Goal: Information Seeking & Learning: Learn about a topic

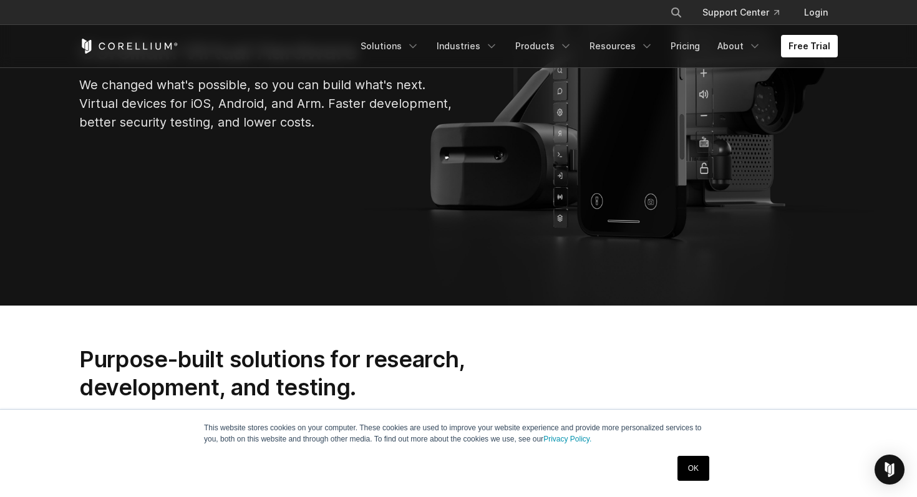
scroll to position [245, 0]
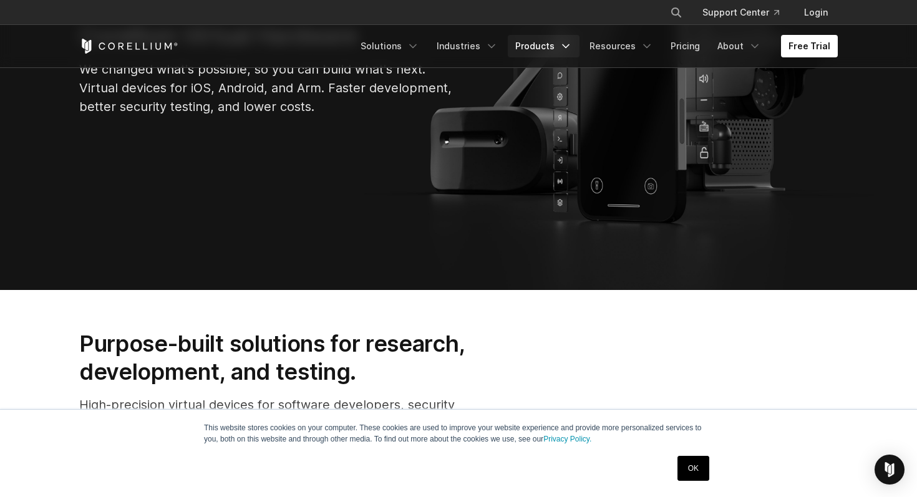
click at [556, 37] on link "Products" at bounding box center [544, 46] width 72 height 22
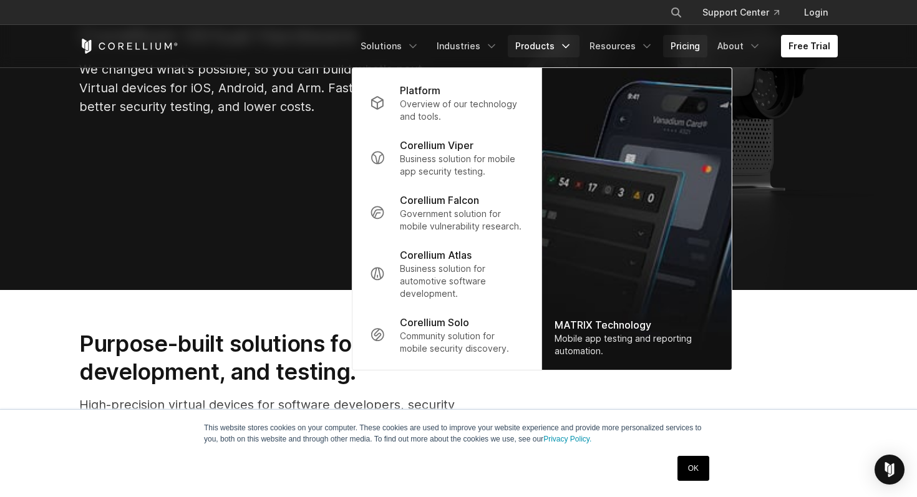
click at [683, 52] on link "Pricing" at bounding box center [685, 46] width 44 height 22
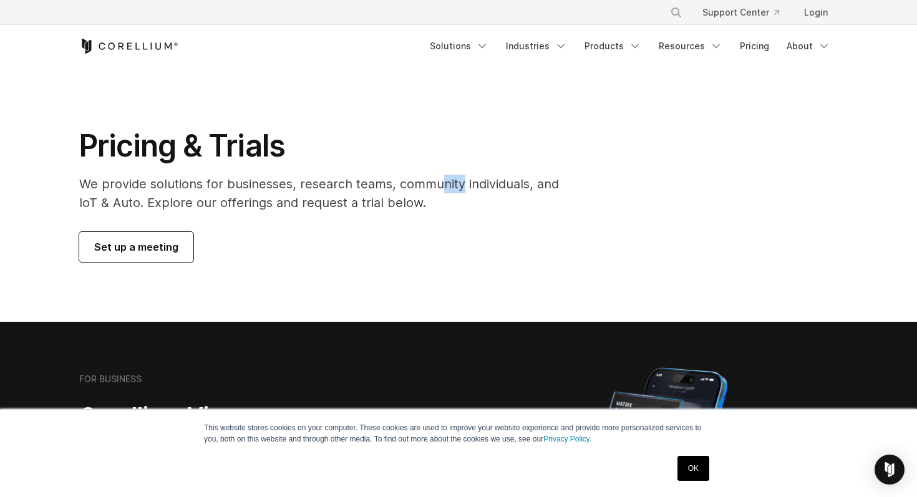
drag, startPoint x: 437, startPoint y: 179, endPoint x: 458, endPoint y: 193, distance: 25.8
click at [458, 193] on p "We provide solutions for businesses, research teams, community individuals, and…" at bounding box center [327, 193] width 497 height 37
click at [422, 214] on div "Pricing & Trials We provide solutions for businesses, research teams, community…" at bounding box center [328, 194] width 522 height 135
drag, startPoint x: 81, startPoint y: 203, endPoint x: 110, endPoint y: 200, distance: 29.5
click at [110, 200] on p "We provide solutions for businesses, research teams, community individuals, and…" at bounding box center [327, 193] width 497 height 37
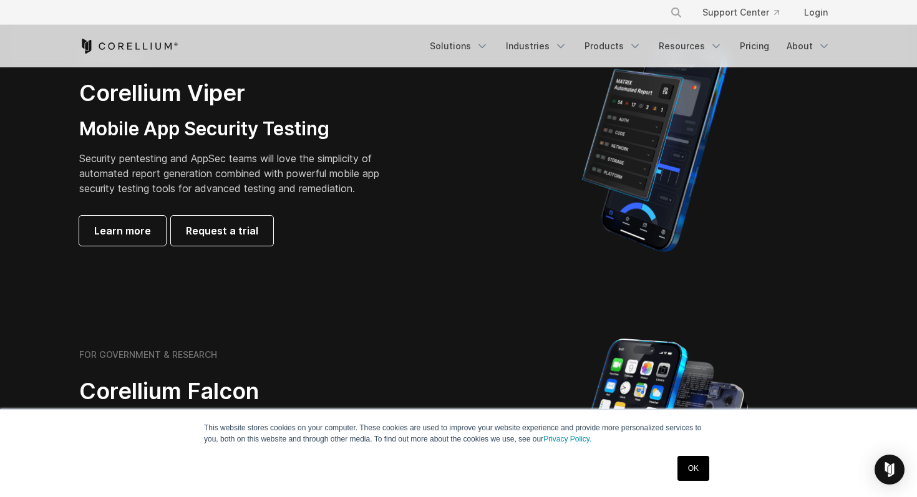
scroll to position [316, 0]
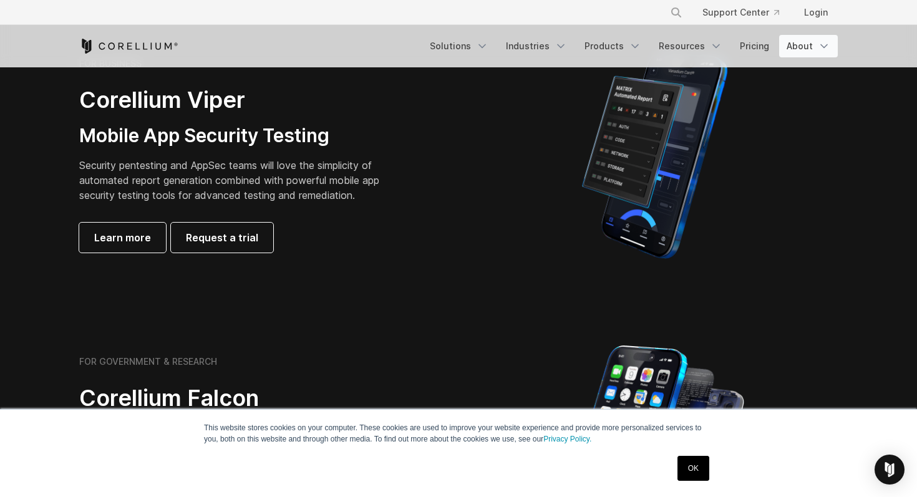
click at [798, 39] on link "About" at bounding box center [808, 46] width 59 height 22
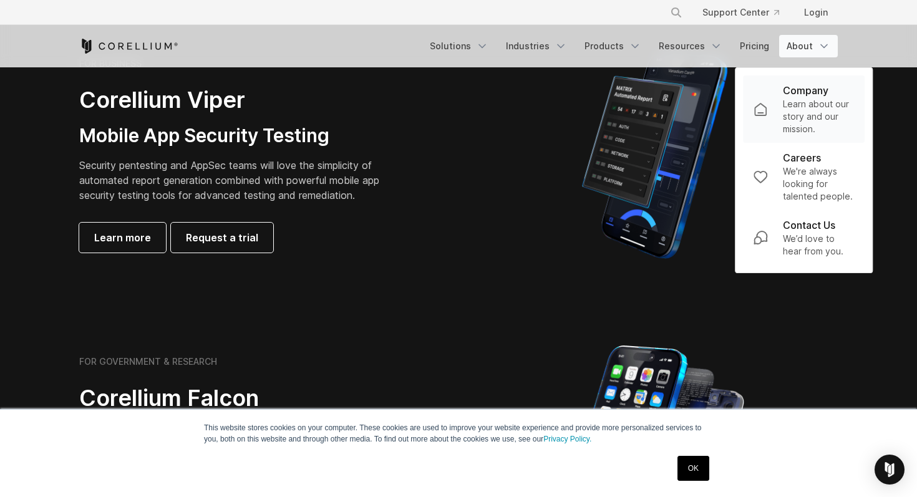
click at [799, 98] on p "Learn about our story and our mission." at bounding box center [819, 116] width 72 height 37
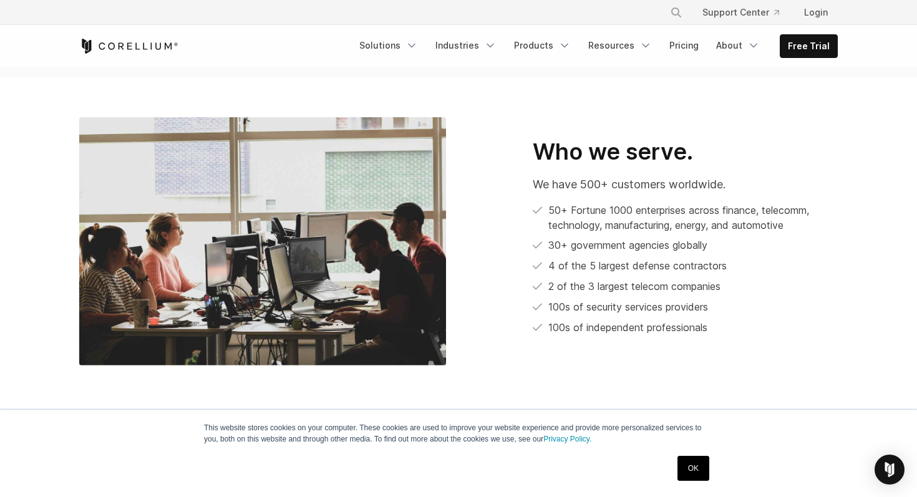
scroll to position [641, 0]
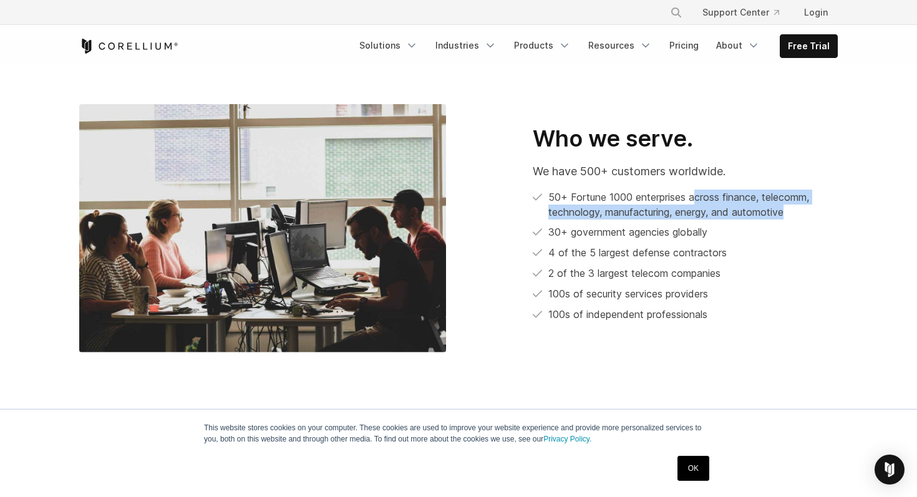
drag, startPoint x: 695, startPoint y: 178, endPoint x: 822, endPoint y: 202, distance: 129.4
click at [822, 202] on li "50+ Fortune 1000 enterprises across finance, telecomm, technology, manufacturin…" at bounding box center [685, 205] width 305 height 30
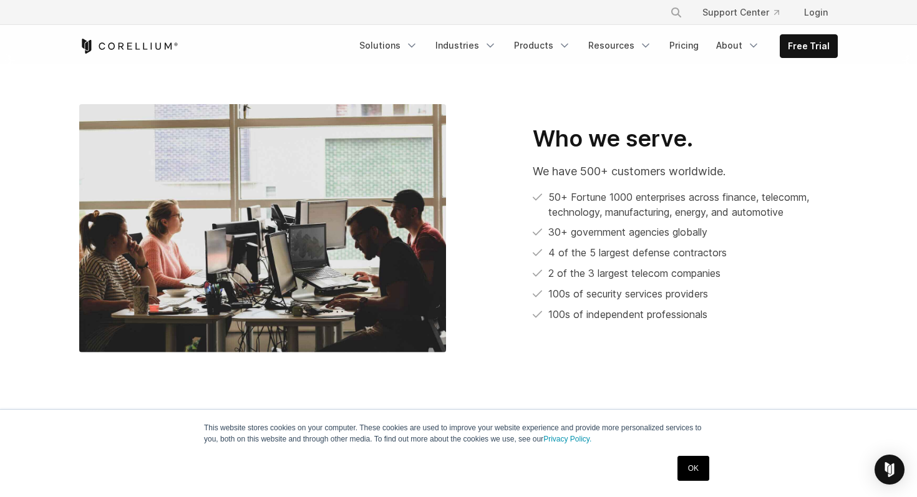
click at [762, 205] on ul "50+ Fortune 1000 enterprises across finance, telecomm, technology, manufacturin…" at bounding box center [685, 256] width 305 height 133
drag, startPoint x: 806, startPoint y: 196, endPoint x: 725, endPoint y: 181, distance: 81.8
click at [725, 190] on li "50+ Fortune 1000 enterprises across finance, telecomm, technology, manufacturin…" at bounding box center [685, 205] width 305 height 30
drag, startPoint x: 561, startPoint y: 214, endPoint x: 754, endPoint y: 219, distance: 192.8
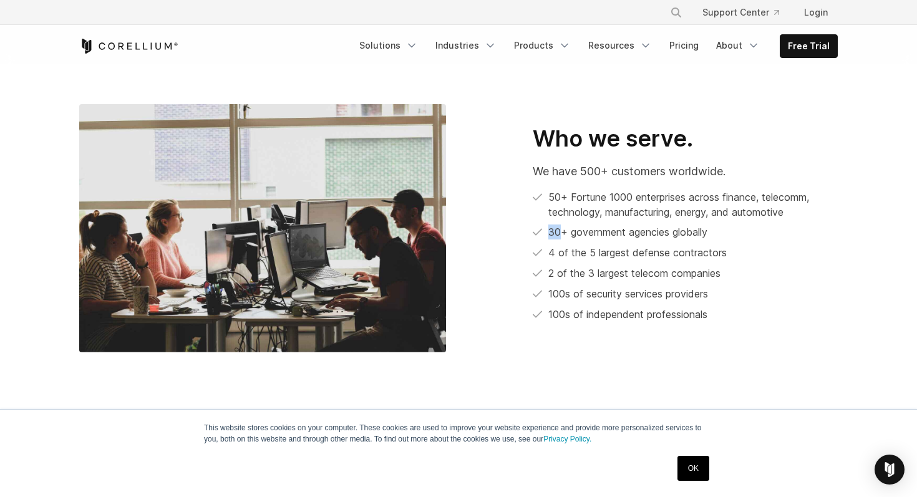
click at [754, 224] on li "30+ government agencies globally" at bounding box center [685, 232] width 305 height 16
drag, startPoint x: 630, startPoint y: 236, endPoint x: 775, endPoint y: 248, distance: 144.6
click at [775, 248] on ul "50+ Fortune 1000 enterprises across finance, telecomm, technology, manufacturin…" at bounding box center [685, 256] width 305 height 133
drag, startPoint x: 630, startPoint y: 257, endPoint x: 743, endPoint y: 257, distance: 112.2
click at [743, 266] on li "2 of the 3 largest telecom companies" at bounding box center [685, 274] width 305 height 16
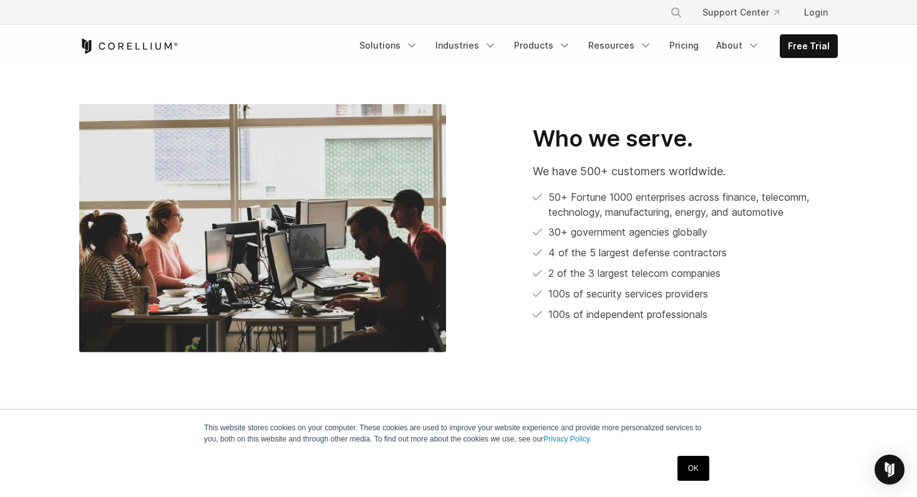
click at [566, 286] on li "100s of security services providers" at bounding box center [685, 294] width 305 height 16
drag, startPoint x: 604, startPoint y: 277, endPoint x: 666, endPoint y: 286, distance: 62.4
click at [666, 286] on li "100s of security services providers" at bounding box center [685, 294] width 305 height 16
click at [596, 307] on li "100s of independent professionals" at bounding box center [685, 315] width 305 height 16
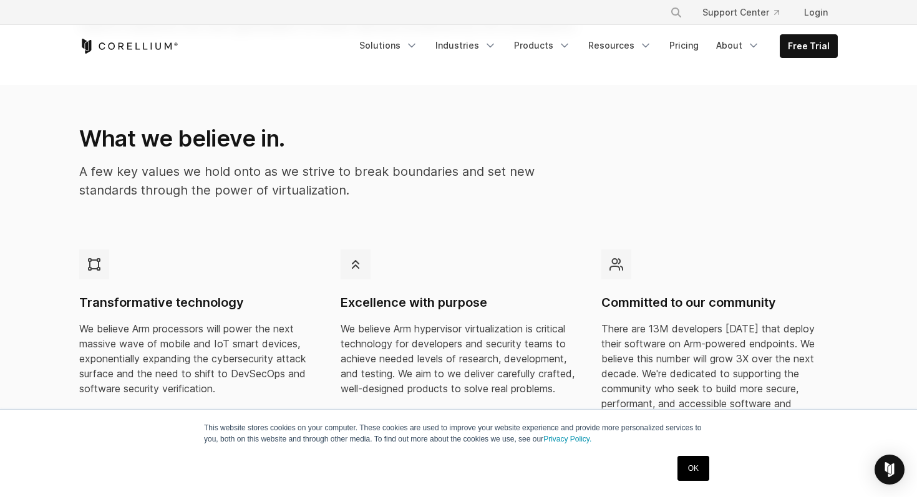
scroll to position [0, 0]
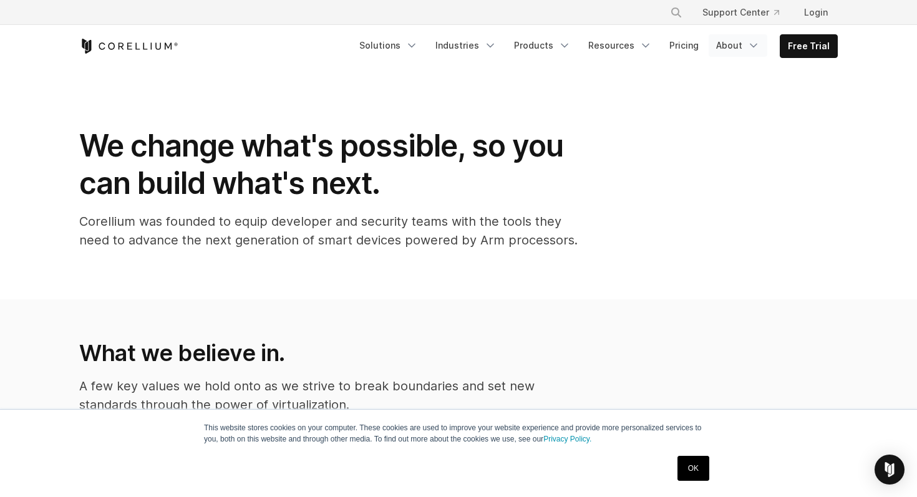
click at [748, 46] on link "About" at bounding box center [737, 45] width 59 height 22
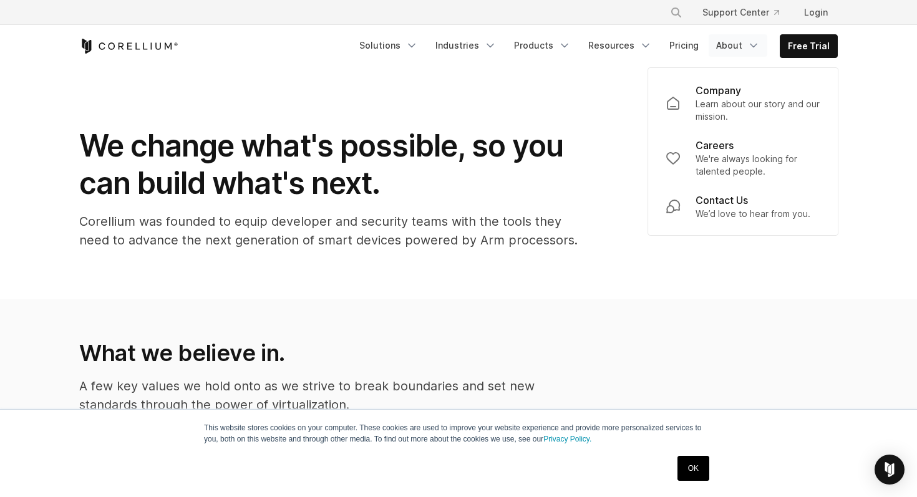
click at [391, 216] on p "Corellium was founded to equip developer and security teams with the tools they…" at bounding box center [328, 230] width 499 height 37
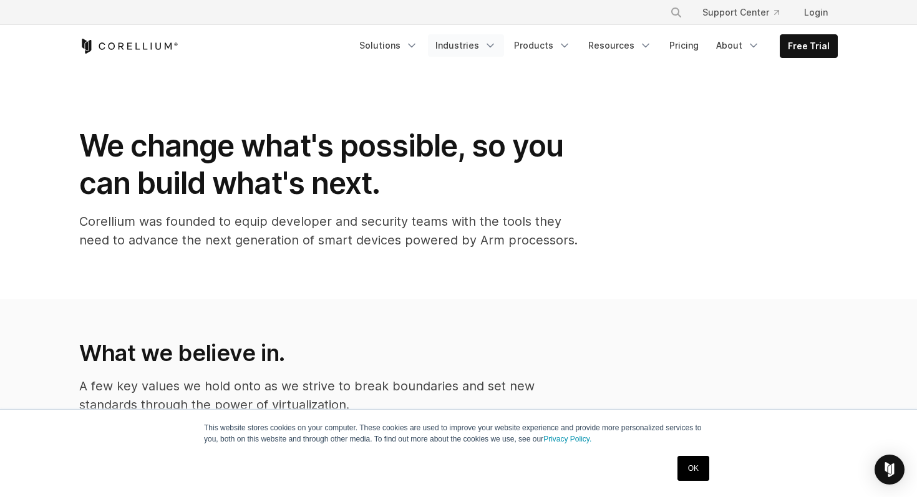
click at [489, 47] on link "Industries" at bounding box center [466, 45] width 76 height 22
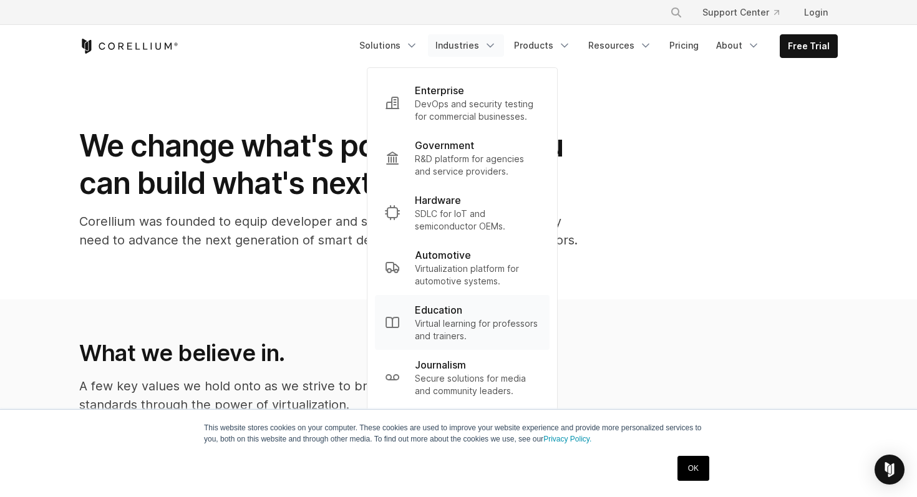
click at [491, 337] on p "Virtual learning for professors and trainers." at bounding box center [477, 329] width 125 height 25
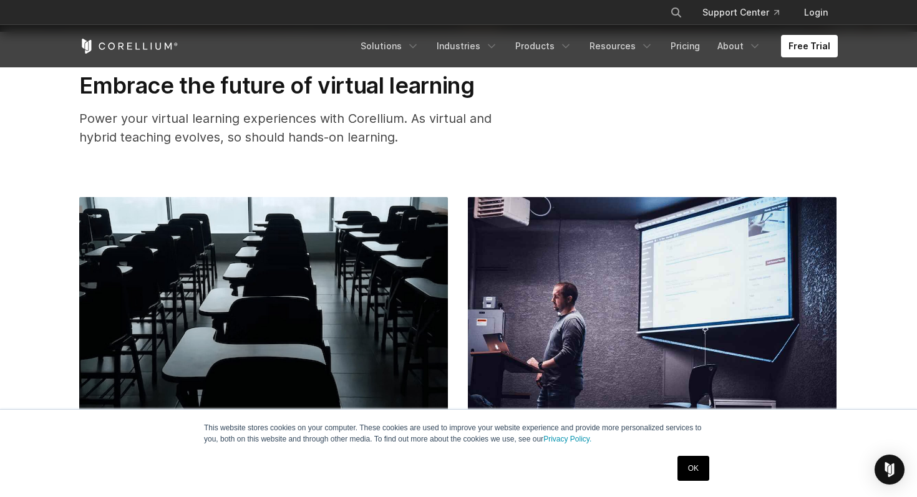
scroll to position [438, 0]
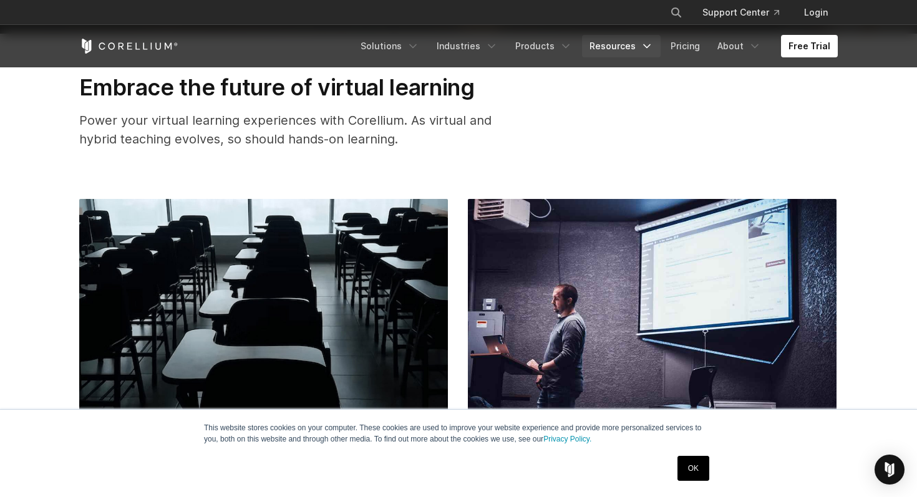
click at [645, 51] on icon "Navigation Menu" at bounding box center [646, 46] width 12 height 12
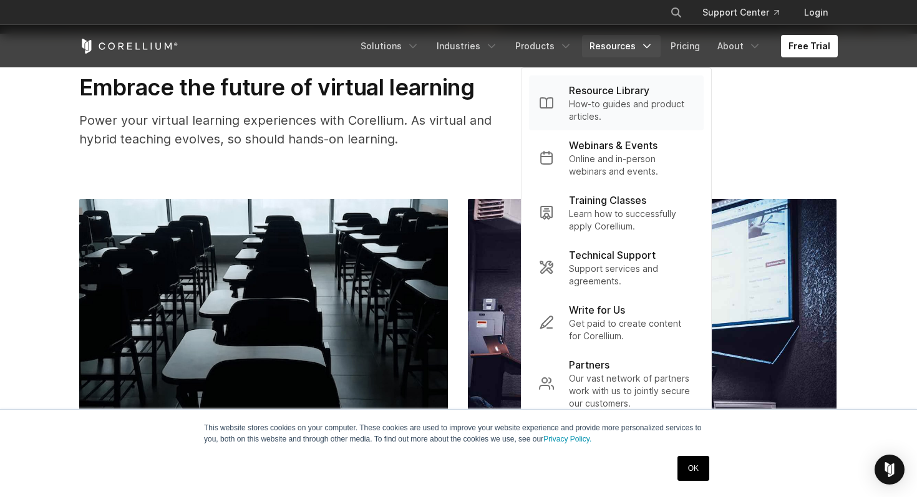
click at [620, 98] on p "How-to guides and product articles." at bounding box center [631, 110] width 125 height 25
